Goal: Transaction & Acquisition: Purchase product/service

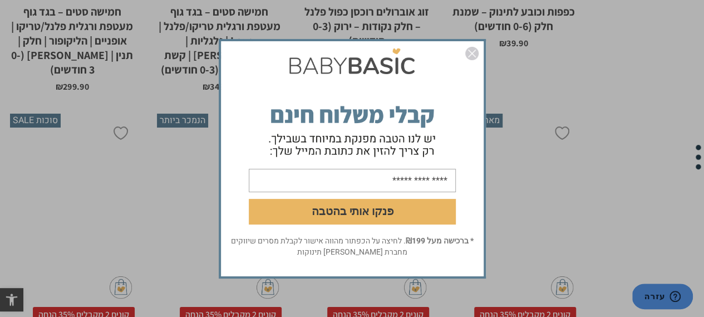
scroll to position [2238, 0]
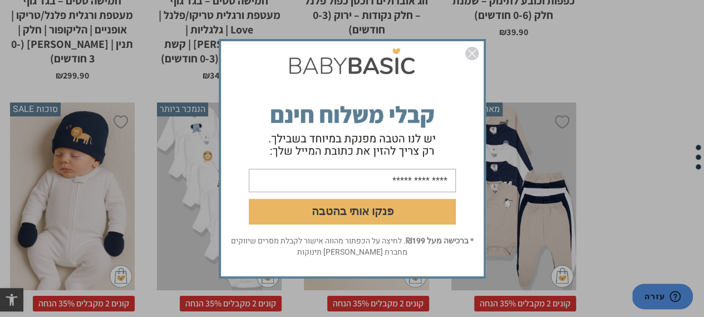
click at [470, 56] on img "סגור" at bounding box center [471, 53] width 13 height 13
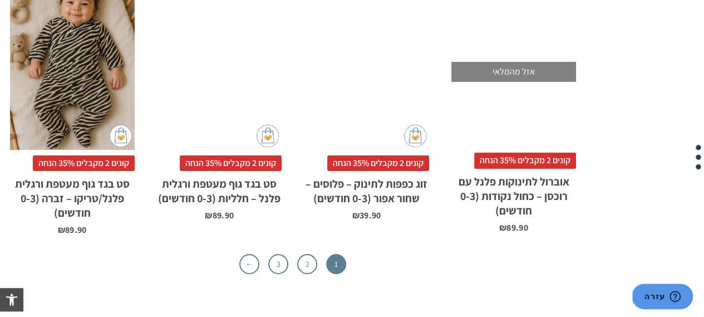
scroll to position [3574, 0]
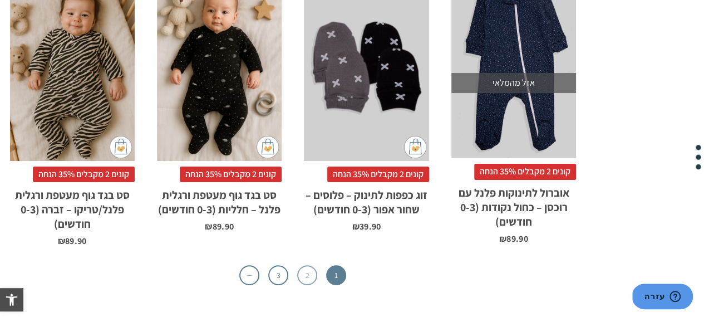
click at [305, 265] on link "2" at bounding box center [307, 275] width 20 height 20
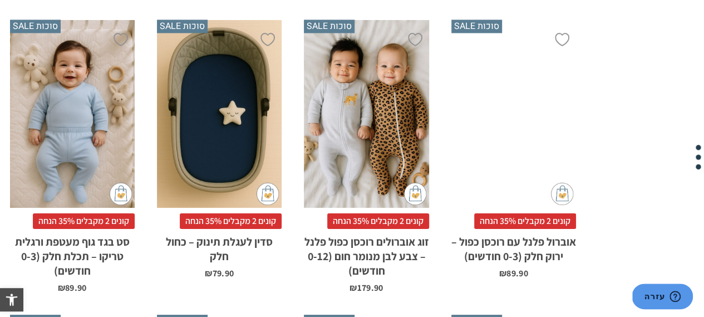
scroll to position [3244, 0]
